Goal: Task Accomplishment & Management: Manage account settings

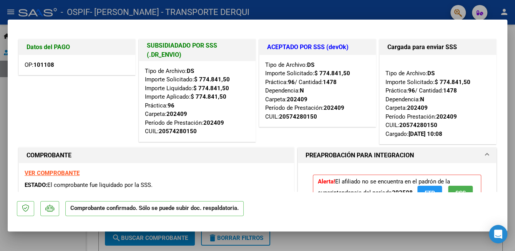
click at [390, 7] on div at bounding box center [257, 125] width 515 height 251
type input "$ 0,00"
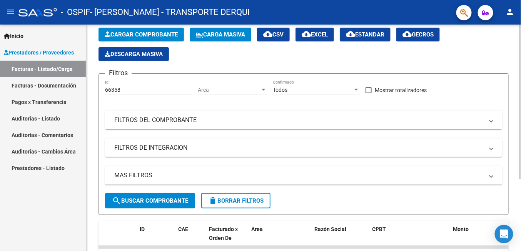
scroll to position [106, 0]
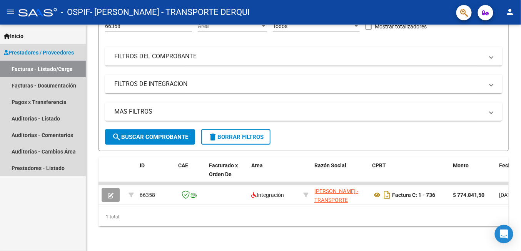
click at [22, 51] on span "Prestadores / Proveedores" at bounding box center [39, 52] width 70 height 8
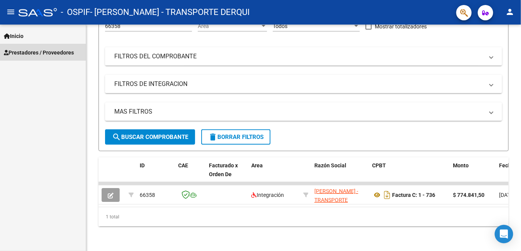
click at [22, 52] on span "Prestadores / Proveedores" at bounding box center [39, 52] width 70 height 8
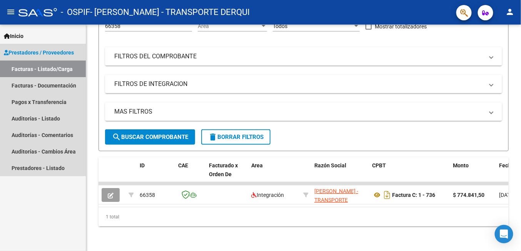
click at [20, 72] on link "Facturas - Listado/Carga" at bounding box center [43, 69] width 86 height 17
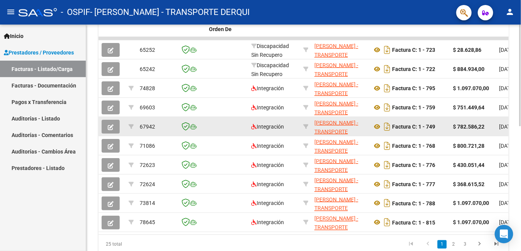
scroll to position [279, 0]
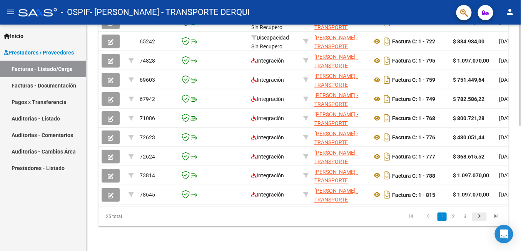
click at [482, 217] on icon "go to next page" at bounding box center [479, 217] width 10 height 9
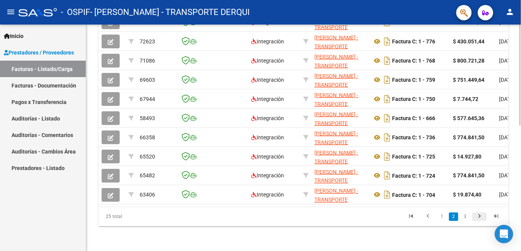
click at [481, 216] on icon "go to next page" at bounding box center [479, 217] width 10 height 9
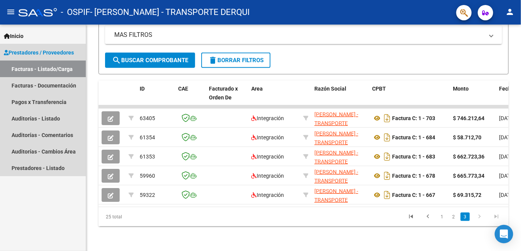
click at [22, 70] on link "Facturas - Listado/Carga" at bounding box center [43, 69] width 86 height 17
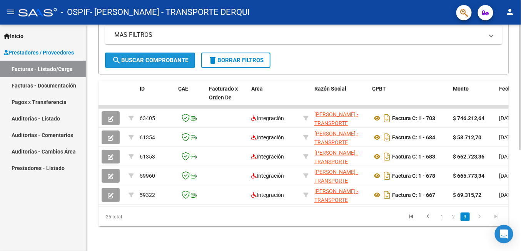
click at [170, 57] on span "search Buscar Comprobante" at bounding box center [150, 60] width 76 height 7
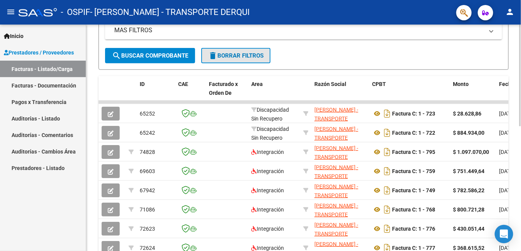
click at [222, 58] on button "delete Borrar Filtros" at bounding box center [235, 55] width 69 height 15
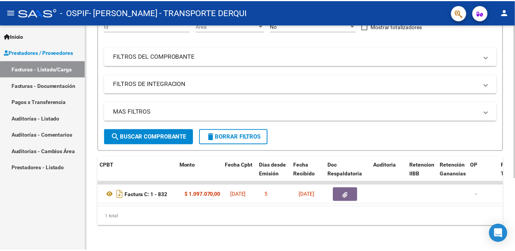
scroll to position [0, 296]
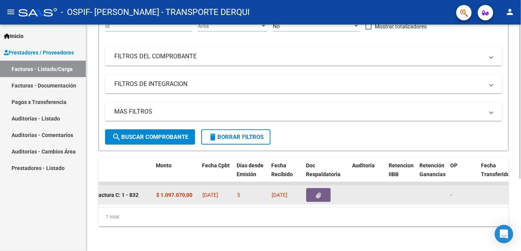
click at [315, 189] on button "button" at bounding box center [318, 195] width 25 height 14
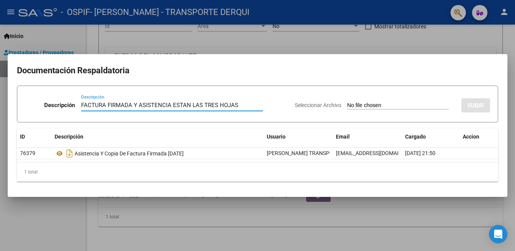
type input "FACTURA FIRMADA Y ASISTENCIA ESTAN LAS TRES HOJAS"
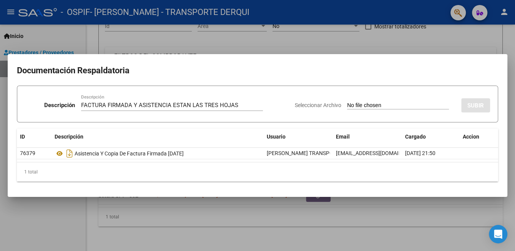
click at [346, 104] on app-file-uploader "Seleccionar Archivo" at bounding box center [375, 105] width 160 height 7
click at [341, 105] on span "Seleccionar Archivo" at bounding box center [318, 105] width 47 height 6
click at [347, 105] on input "Seleccionar Archivo" at bounding box center [398, 105] width 102 height 7
type input "C:\fakepath\FACT. FIRMADA ASIST. [DATE].pdf"
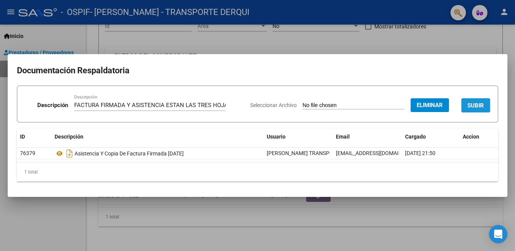
click at [472, 107] on span "SUBIR" at bounding box center [476, 105] width 17 height 7
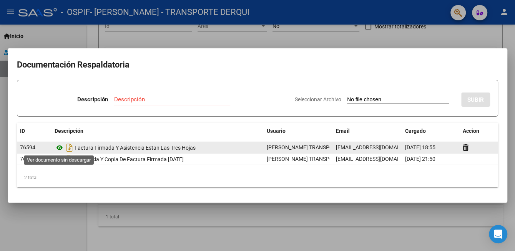
click at [60, 148] on icon at bounding box center [60, 147] width 10 height 9
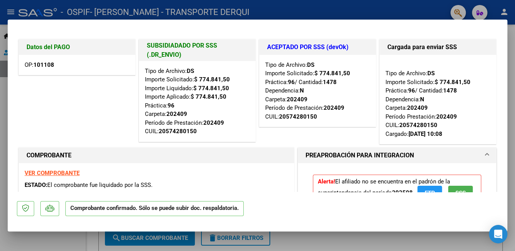
click at [240, 12] on div at bounding box center [257, 125] width 515 height 251
type input "$ 0,00"
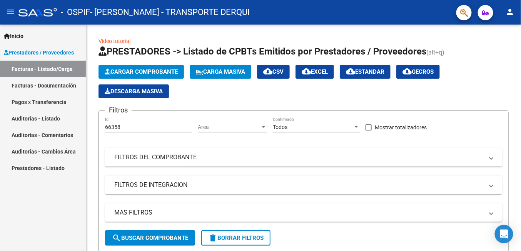
click at [27, 70] on link "Facturas - Listado/Carga" at bounding box center [43, 69] width 86 height 17
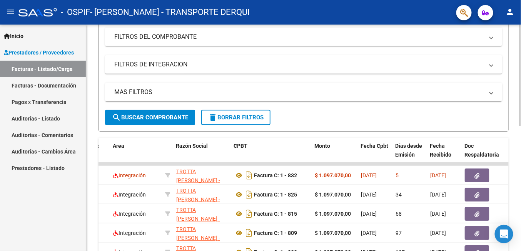
scroll to position [125, 0]
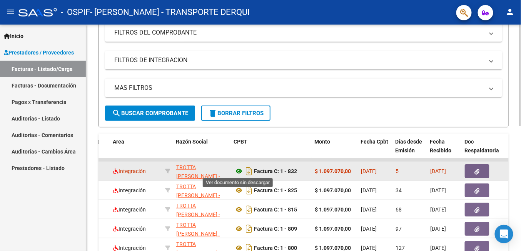
click at [239, 169] on icon at bounding box center [239, 171] width 10 height 9
click at [475, 170] on icon "button" at bounding box center [477, 172] width 5 height 6
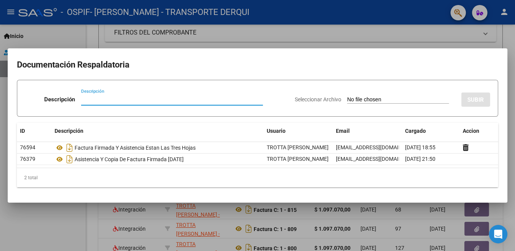
click at [412, 40] on div at bounding box center [257, 125] width 515 height 251
